Goal: Navigation & Orientation: Find specific page/section

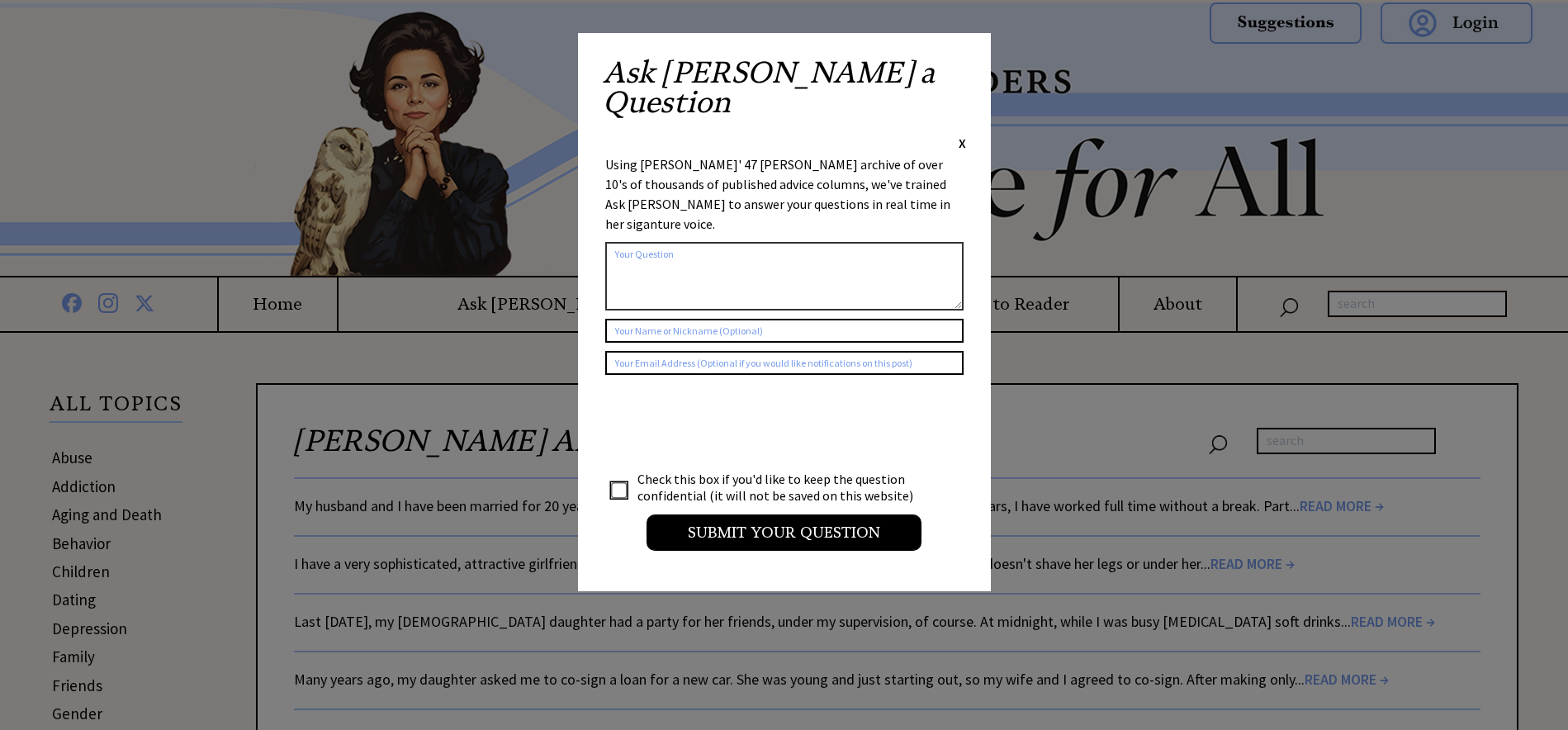
click at [955, 67] on div "Ask Ann a Question X" at bounding box center [784, 105] width 363 height 94
click at [976, 63] on div "Ask Ann a Question X Using Ann Landers' 47 vear archive of over 10's of thousan…" at bounding box center [784, 312] width 413 height 559
click at [960, 135] on span "X" at bounding box center [963, 143] width 7 height 17
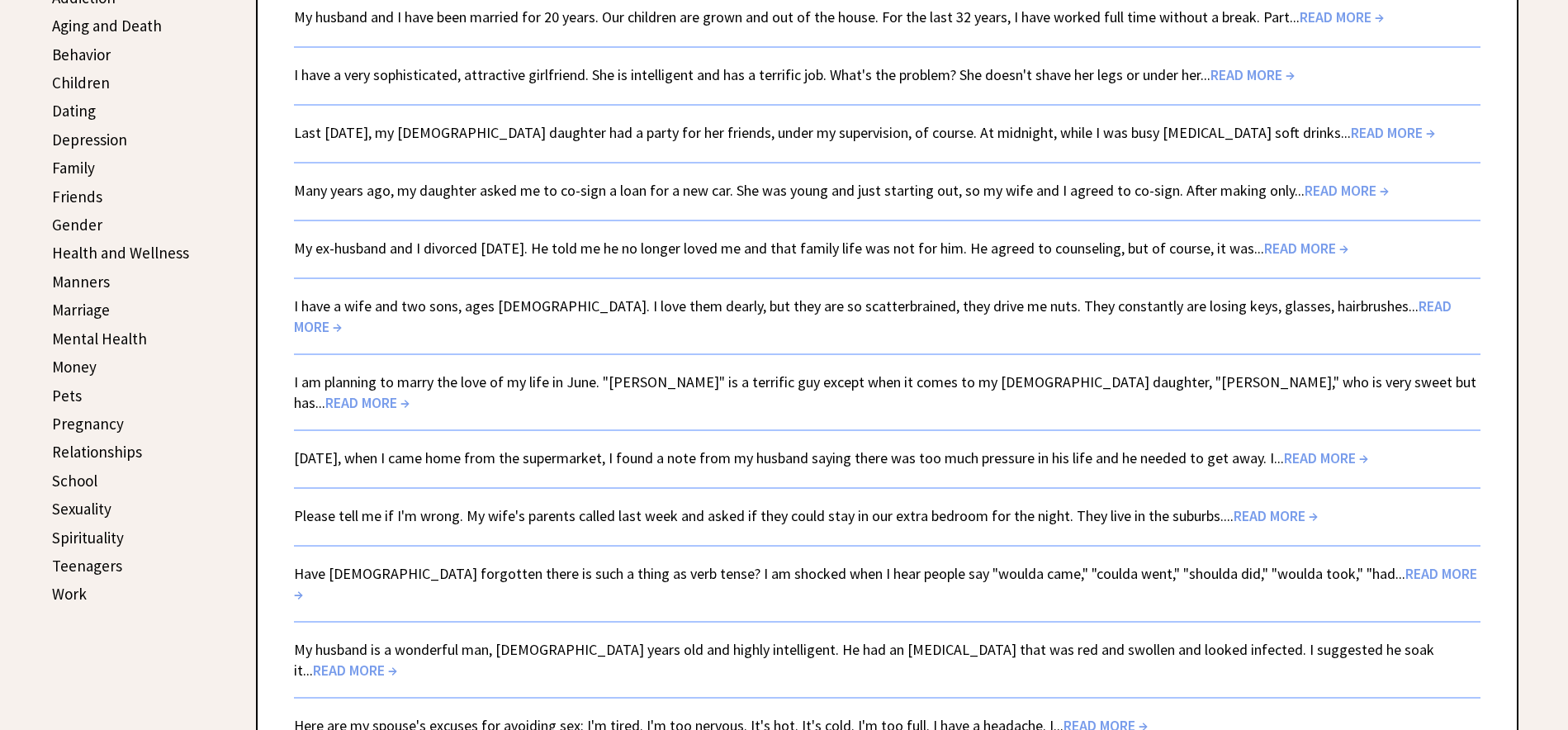
scroll to position [534, 0]
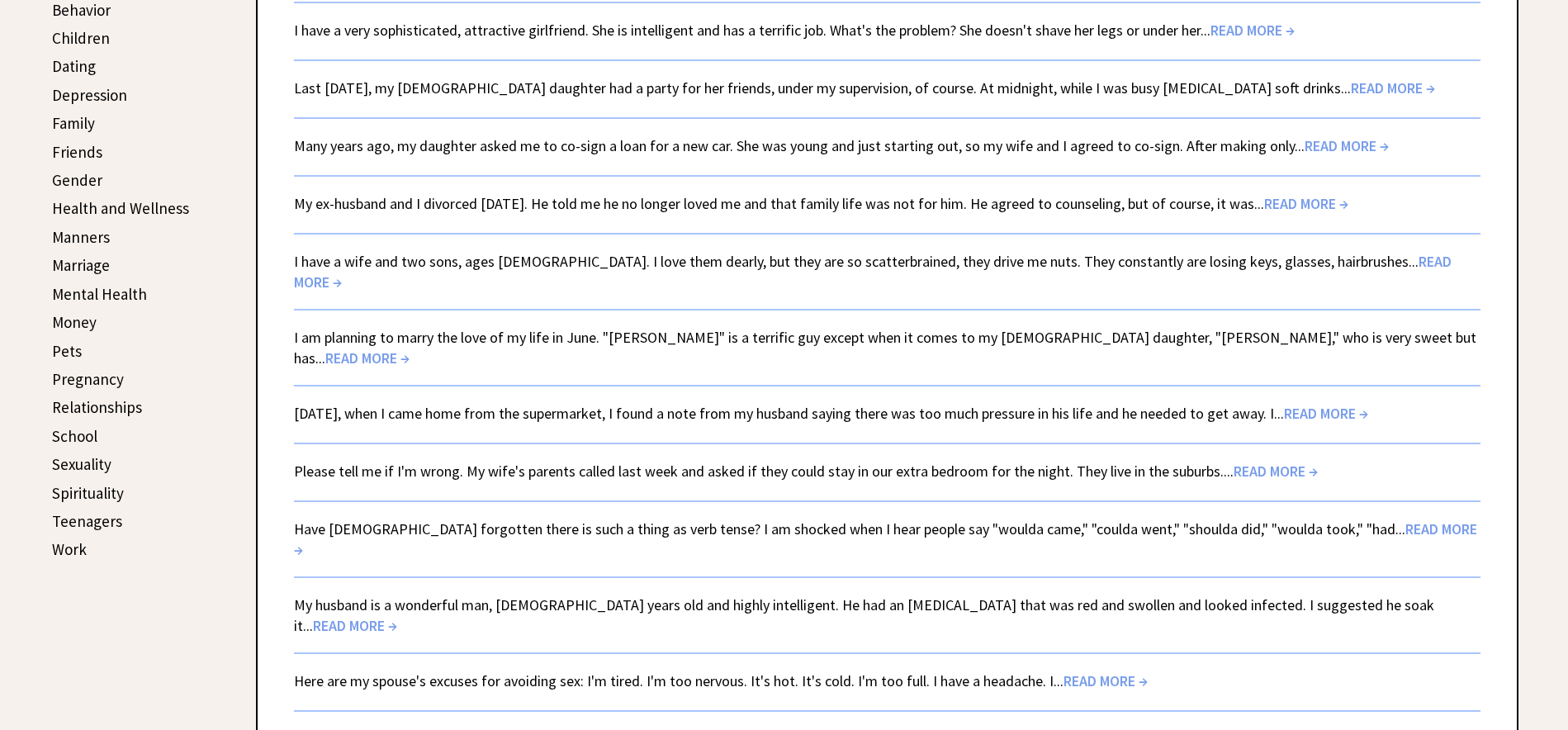
click at [91, 152] on link "Friends" at bounding box center [76, 152] width 51 height 20
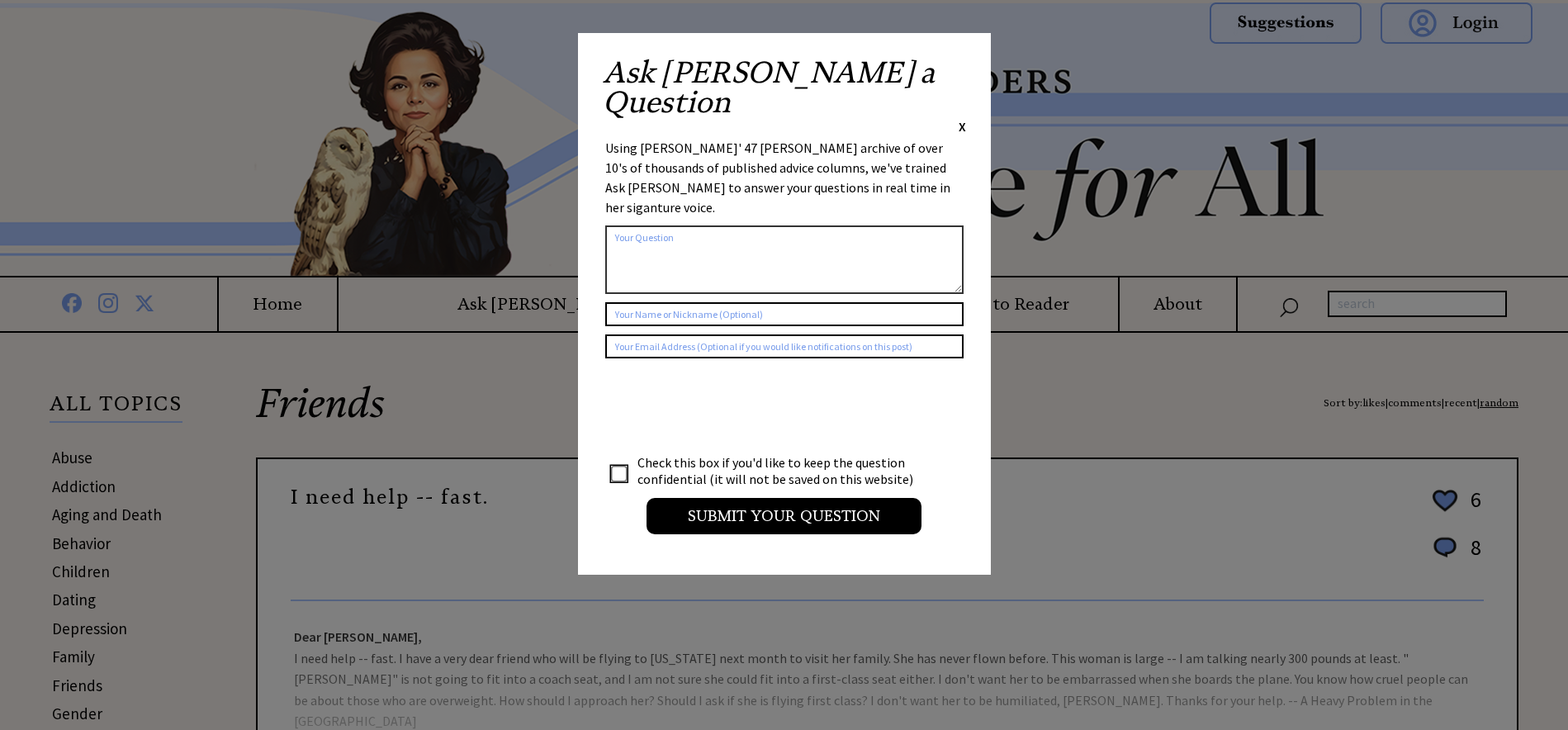
click at [960, 118] on span "X" at bounding box center [963, 126] width 7 height 17
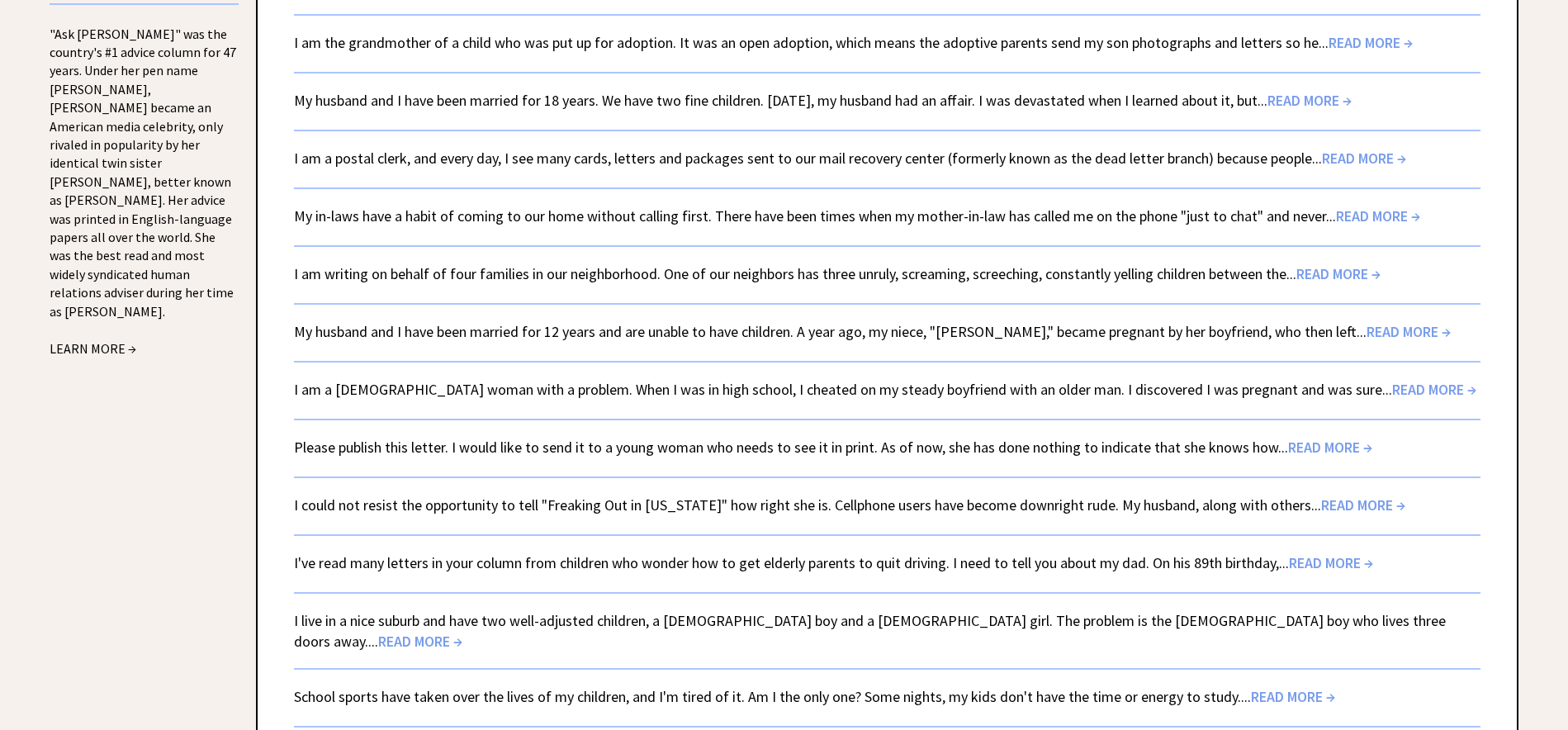
scroll to position [1829, 0]
